Goal: Transaction & Acquisition: Purchase product/service

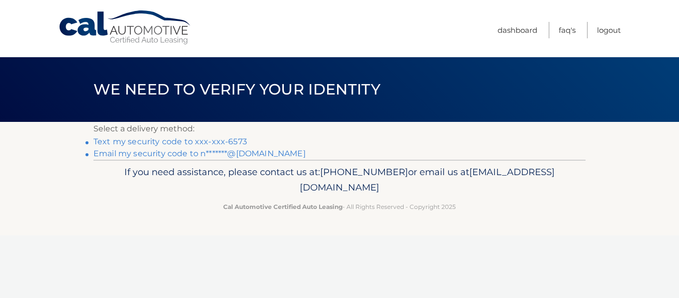
click at [168, 138] on link "Text my security code to xxx-xxx-6573" at bounding box center [170, 141] width 154 height 9
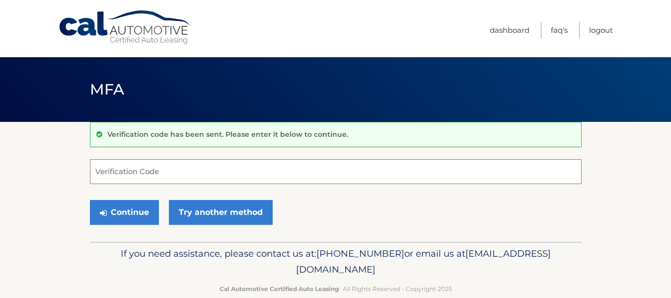
click at [111, 167] on input "Verification Code" at bounding box center [336, 171] width 492 height 25
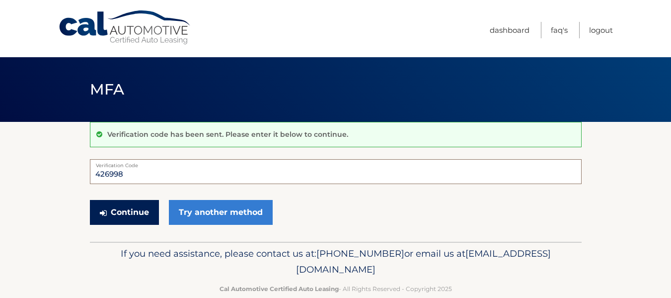
type input "426998"
click at [130, 212] on button "Continue" at bounding box center [124, 212] width 69 height 25
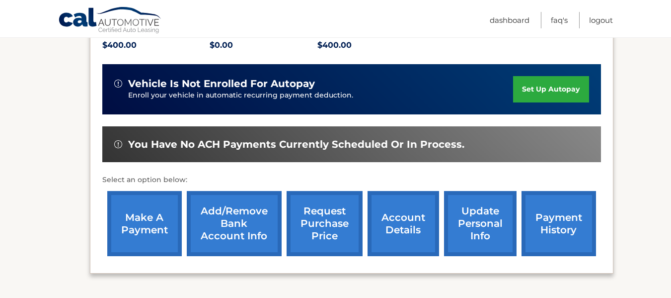
scroll to position [249, 0]
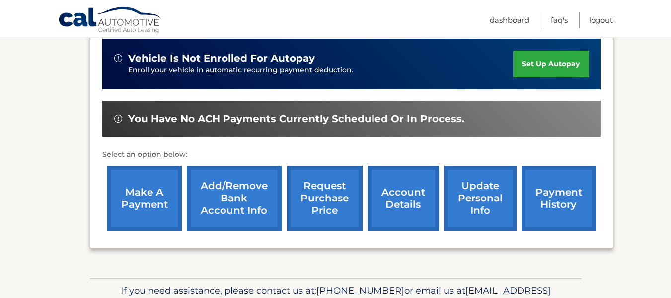
click at [120, 189] on link "make a payment" at bounding box center [144, 197] width 75 height 65
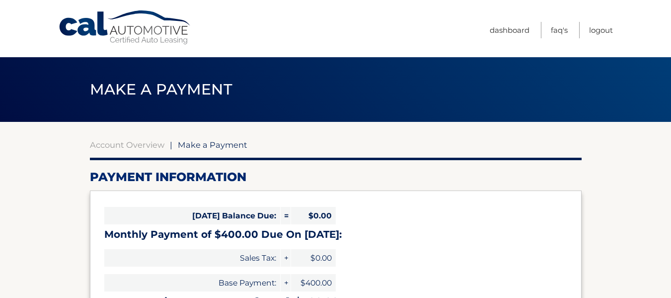
select select "ZTViZDVlZGUtNWFlYS00ZmUwLTlhZDEtZDk1MzhmYTk2MjBh"
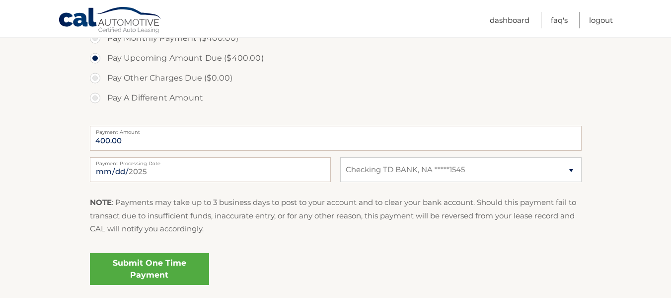
scroll to position [340, 0]
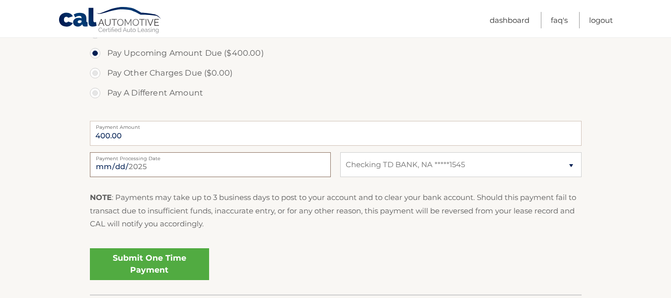
click at [130, 165] on input "2025-09-15" at bounding box center [210, 164] width 241 height 25
type input "2025-09-17"
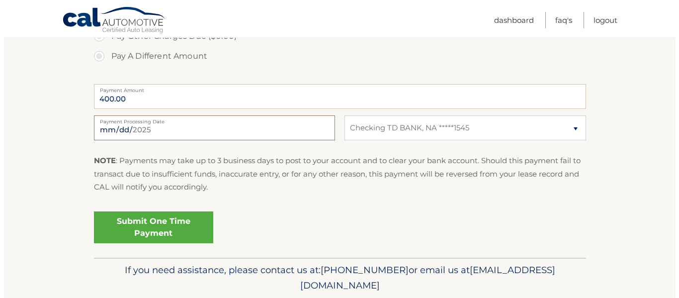
scroll to position [410, 0]
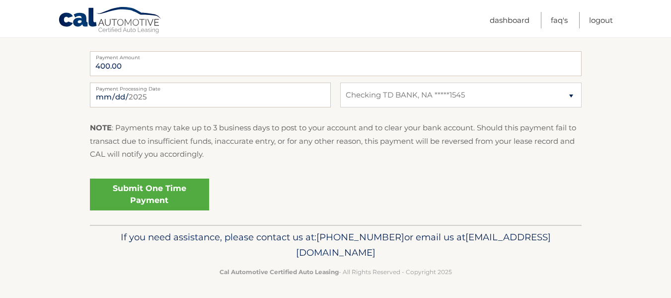
click at [127, 189] on link "Submit One Time Payment" at bounding box center [149, 194] width 119 height 32
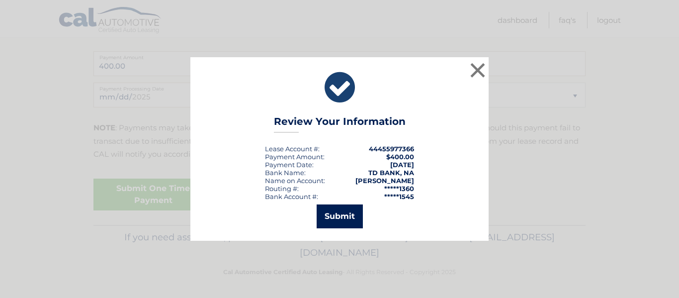
click at [333, 210] on button "Submit" at bounding box center [339, 216] width 46 height 24
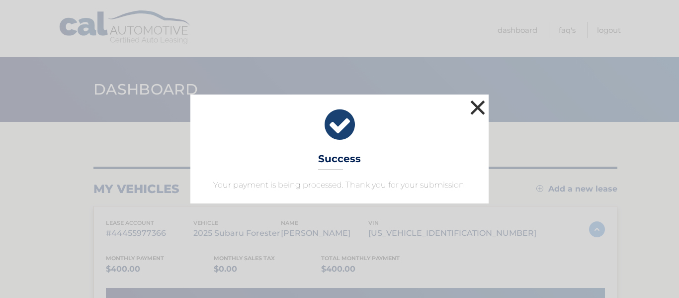
click at [476, 108] on button "×" at bounding box center [478, 107] width 20 height 20
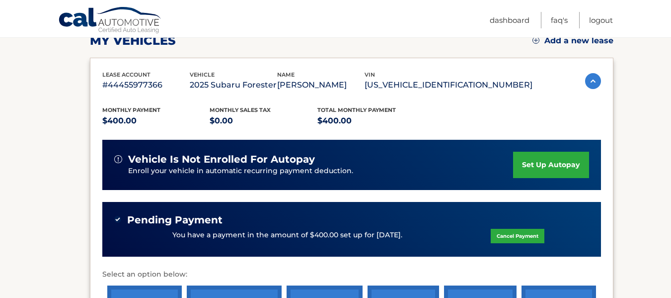
scroll to position [243, 0]
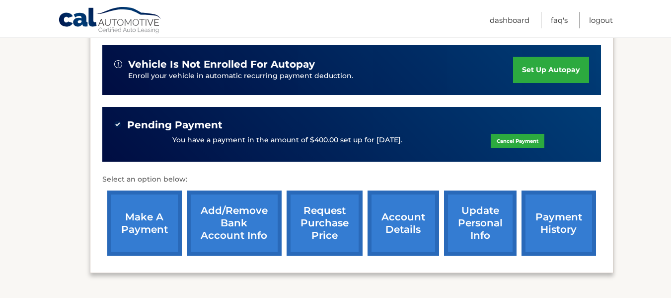
click at [553, 233] on link "payment history" at bounding box center [559, 222] width 75 height 65
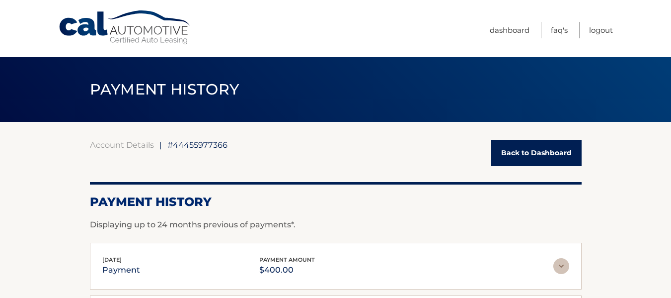
click at [500, 149] on link "Back to Dashboard" at bounding box center [536, 153] width 90 height 26
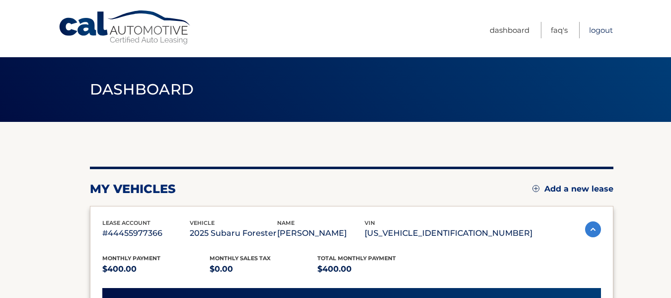
click at [602, 28] on link "Logout" at bounding box center [601, 30] width 24 height 16
